Goal: Task Accomplishment & Management: Complete application form

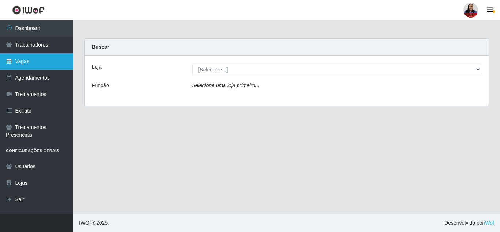
click at [37, 60] on link "Vagas" at bounding box center [36, 61] width 73 height 16
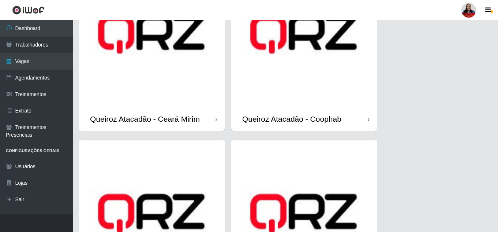
scroll to position [623, 0]
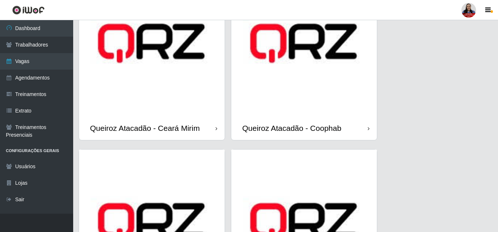
click at [200, 120] on div "Queiroz Atacadão - Ceará Mirim" at bounding box center [152, 128] width 146 height 24
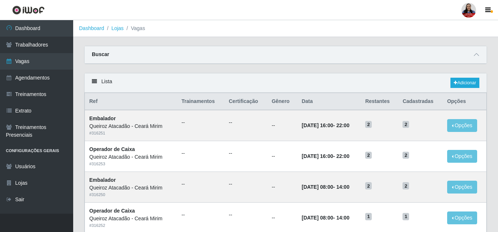
click at [479, 50] on div "Buscar" at bounding box center [286, 55] width 403 height 18
click at [478, 54] on icon at bounding box center [476, 54] width 5 height 5
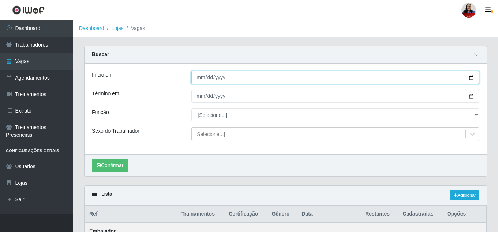
click at [470, 77] on input "Início em" at bounding box center [336, 77] width 288 height 13
type input "[DATE]"
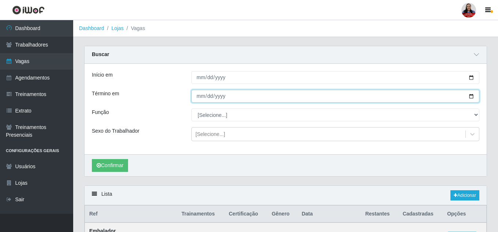
click at [472, 95] on input "Término em" at bounding box center [336, 96] width 288 height 13
type input "[DATE]"
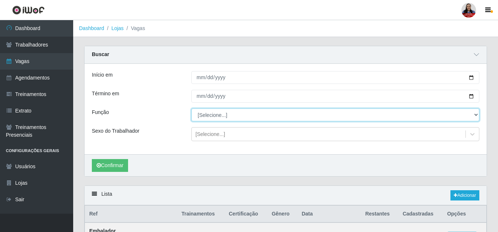
click at [474, 115] on select "[Selecione...] Embalador Embalador + Embalador ++ Operador de Caixa Operador de…" at bounding box center [336, 114] width 288 height 13
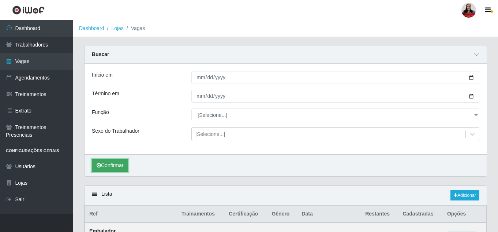
click at [113, 161] on button "Confirmar" at bounding box center [110, 165] width 36 height 13
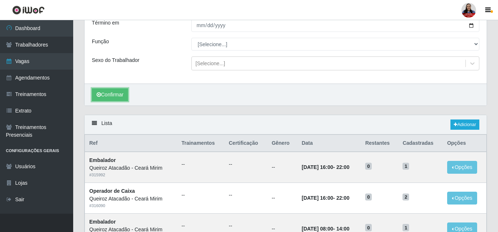
scroll to position [73, 0]
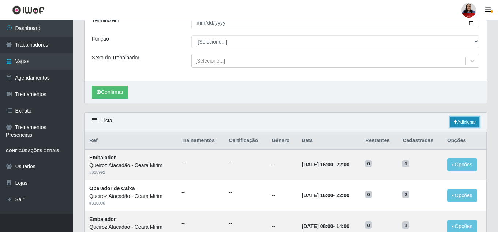
click at [455, 123] on icon at bounding box center [456, 122] width 4 height 4
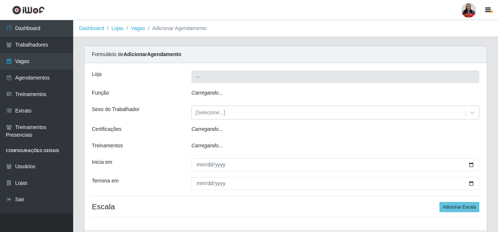
type input "Queiroz Atacadão - Ceará Mirim"
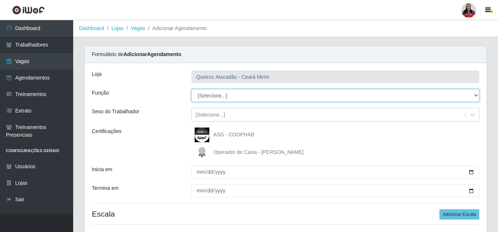
click at [245, 97] on select "[Selecione...] Embalador Embalador + Embalador ++ Operador de Caixa Operador de…" at bounding box center [336, 95] width 288 height 13
select select "22"
click at [192, 89] on select "[Selecione...] Embalador Embalador + Embalador ++ Operador de Caixa Operador de…" at bounding box center [336, 95] width 288 height 13
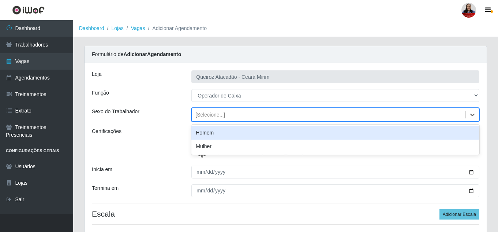
click at [205, 112] on div "[Selecione...]" at bounding box center [211, 115] width 30 height 8
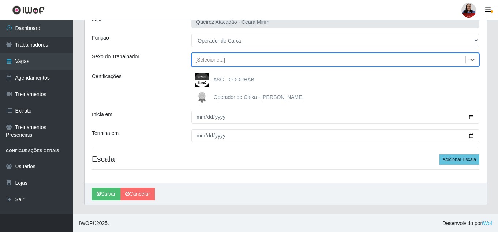
scroll to position [55, 0]
click at [200, 62] on div "[Selecione...]" at bounding box center [211, 60] width 30 height 8
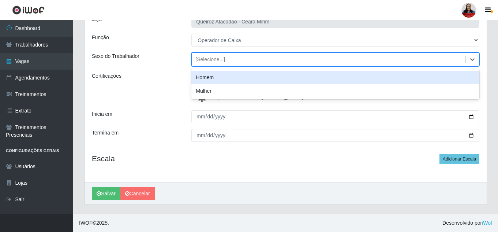
click at [200, 62] on div "[Selecione...]" at bounding box center [211, 60] width 30 height 8
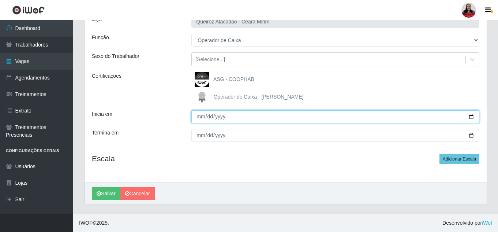
click at [201, 118] on input "Inicia em" at bounding box center [336, 116] width 288 height 13
click at [471, 116] on input "Inicia em" at bounding box center [336, 116] width 288 height 13
type input "[DATE]"
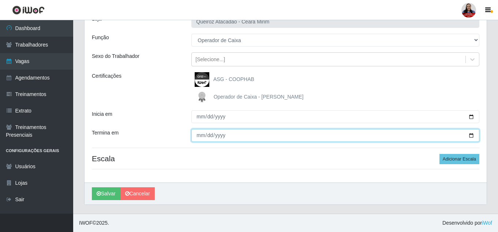
click at [475, 137] on input "Termina em" at bounding box center [336, 135] width 288 height 13
click at [475, 136] on input "Termina em" at bounding box center [336, 135] width 288 height 13
type input "[DATE]"
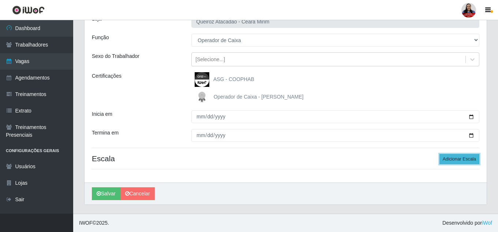
click at [468, 158] on button "Adicionar Escala" at bounding box center [460, 159] width 40 height 10
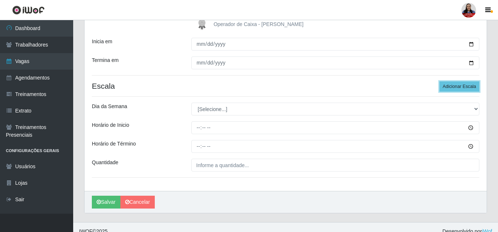
scroll to position [129, 0]
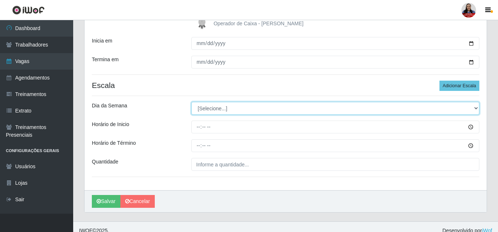
click at [230, 107] on select "[Selecione...] Segunda Terça Quarta Quinta Sexta Sábado Domingo" at bounding box center [336, 108] width 288 height 13
select select "3"
click at [192, 102] on select "[Selecione...] Segunda Terça Quarta Quinta Sexta Sábado Domingo" at bounding box center [336, 108] width 288 height 13
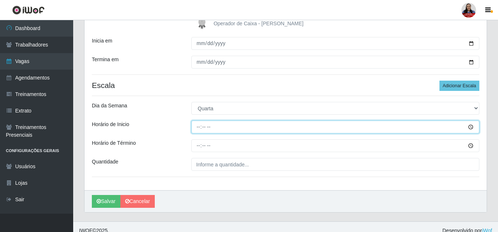
click at [197, 128] on input "Horário de Inicio" at bounding box center [336, 126] width 288 height 13
type input "16:00"
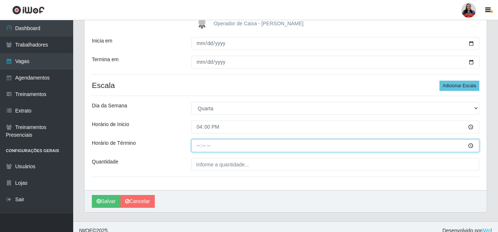
type input "22:00"
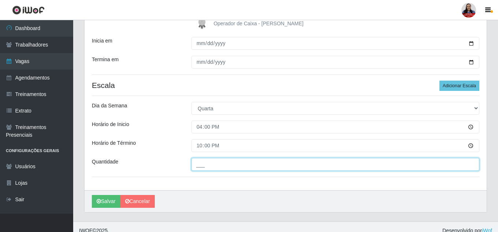
click at [199, 164] on input "___" at bounding box center [336, 164] width 288 height 13
type input "2__"
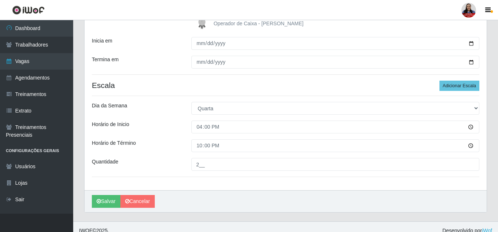
click at [174, 153] on div "[PERSON_NAME] - [GEOGRAPHIC_DATA] Mirim Função [Selecione...] Embalador Embalad…" at bounding box center [286, 62] width 403 height 256
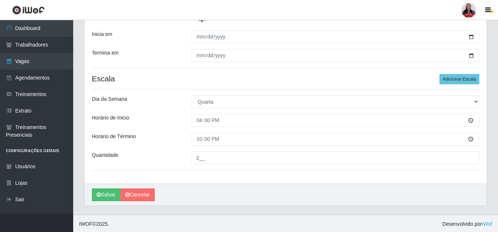
scroll to position [136, 0]
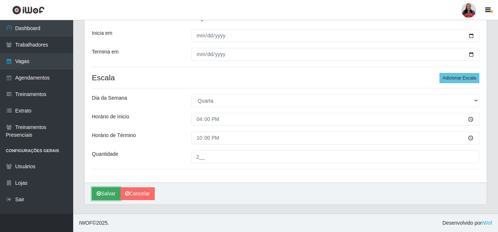
click at [111, 194] on button "Salvar" at bounding box center [106, 193] width 29 height 13
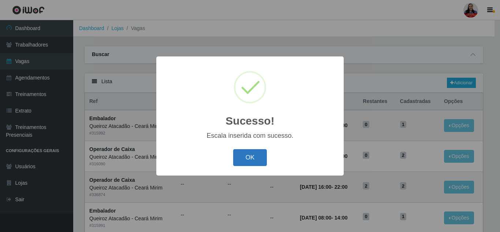
click at [254, 157] on button "OK" at bounding box center [250, 157] width 34 height 17
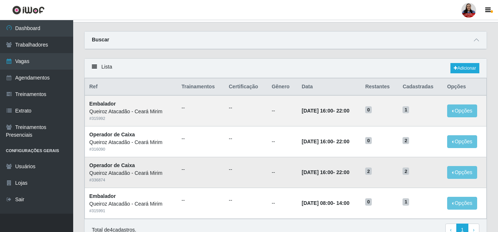
scroll to position [37, 0]
